Goal: Navigation & Orientation: Find specific page/section

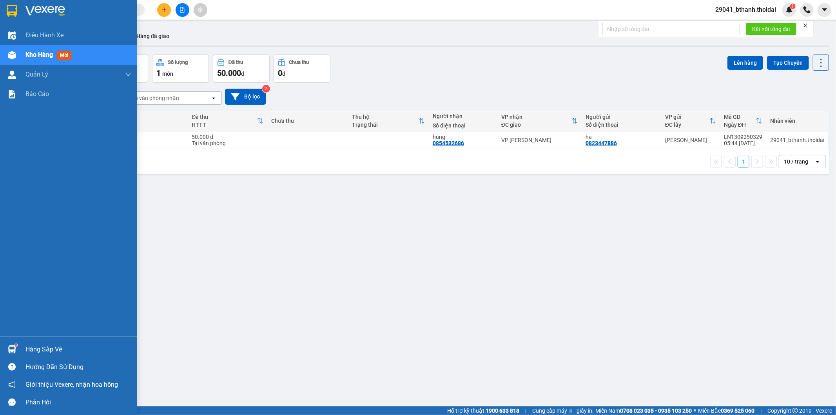
click at [49, 349] on div "Hàng sắp về" at bounding box center [78, 350] width 106 height 12
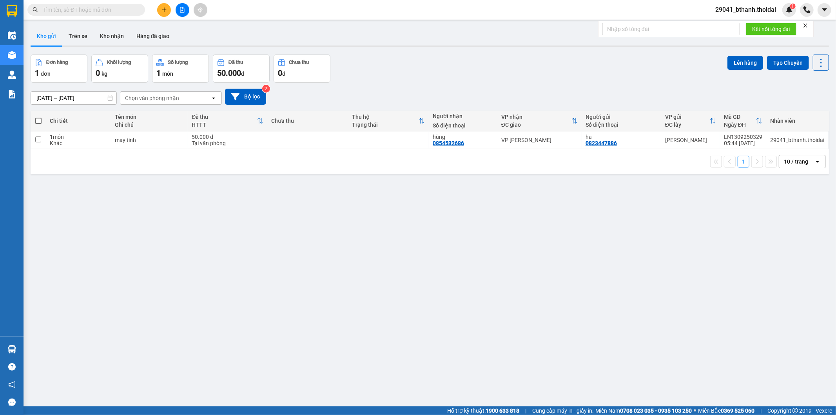
click at [159, 265] on section "Kết quả tìm kiếm ( 0 ) Bộ lọc No Data 29041_bthanh.thoidai 1 Điều hành xe Kho h…" at bounding box center [418, 207] width 836 height 415
click at [48, 36] on button "Kho gửi" at bounding box center [47, 36] width 32 height 19
click at [115, 34] on button "Kho nhận" at bounding box center [112, 36] width 36 height 19
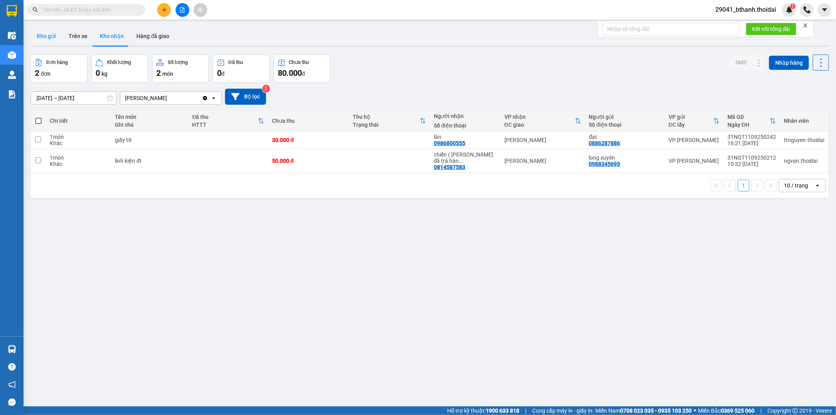
click at [42, 33] on button "Kho gửi" at bounding box center [47, 36] width 32 height 19
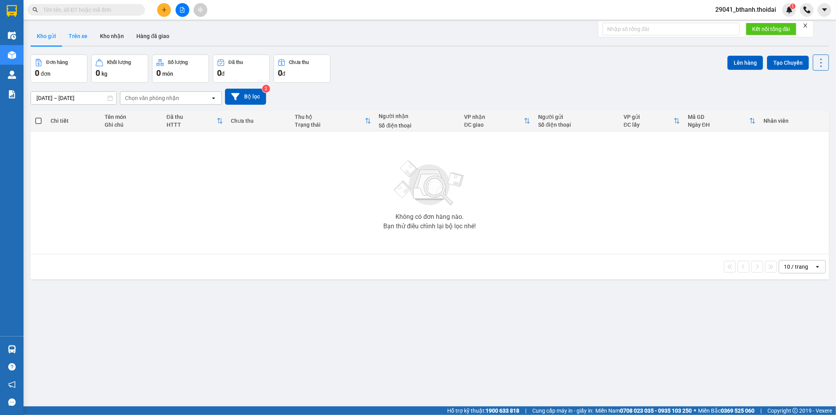
click at [73, 33] on button "Trên xe" at bounding box center [77, 36] width 31 height 19
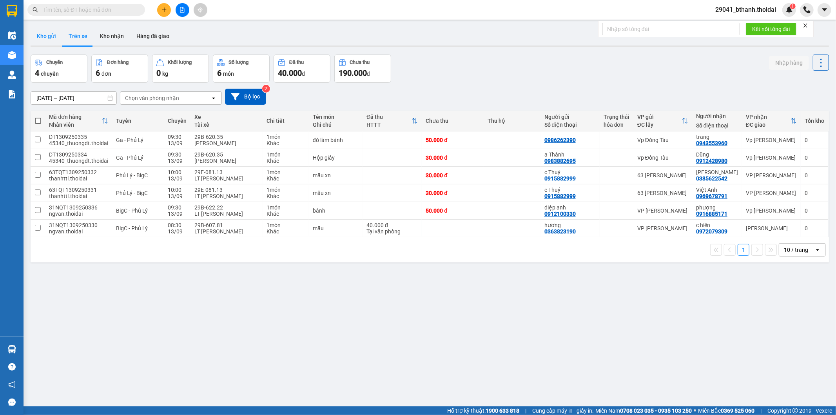
click at [45, 33] on button "Kho gửi" at bounding box center [47, 36] width 32 height 19
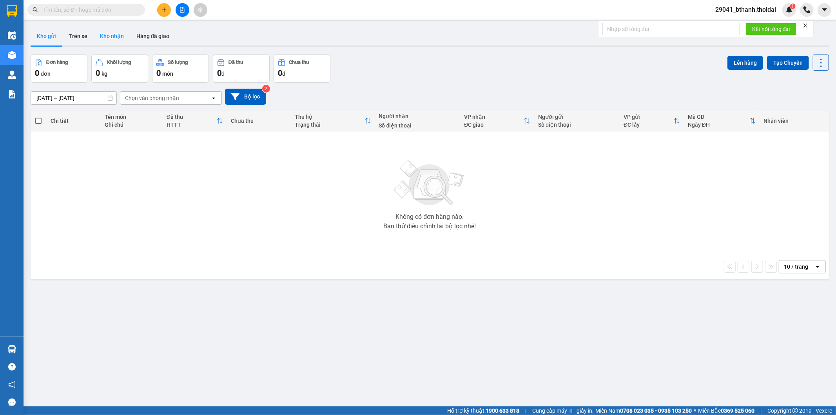
click at [116, 35] on button "Kho nhận" at bounding box center [112, 36] width 36 height 19
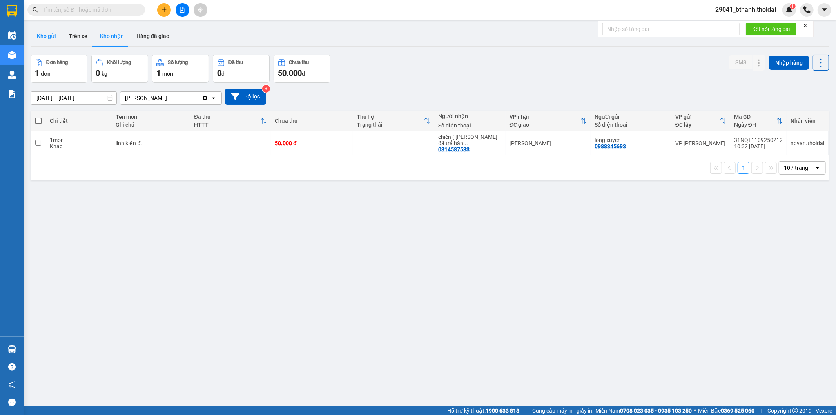
click at [47, 36] on button "Kho gửi" at bounding box center [47, 36] width 32 height 19
